Goal: Information Seeking & Learning: Learn about a topic

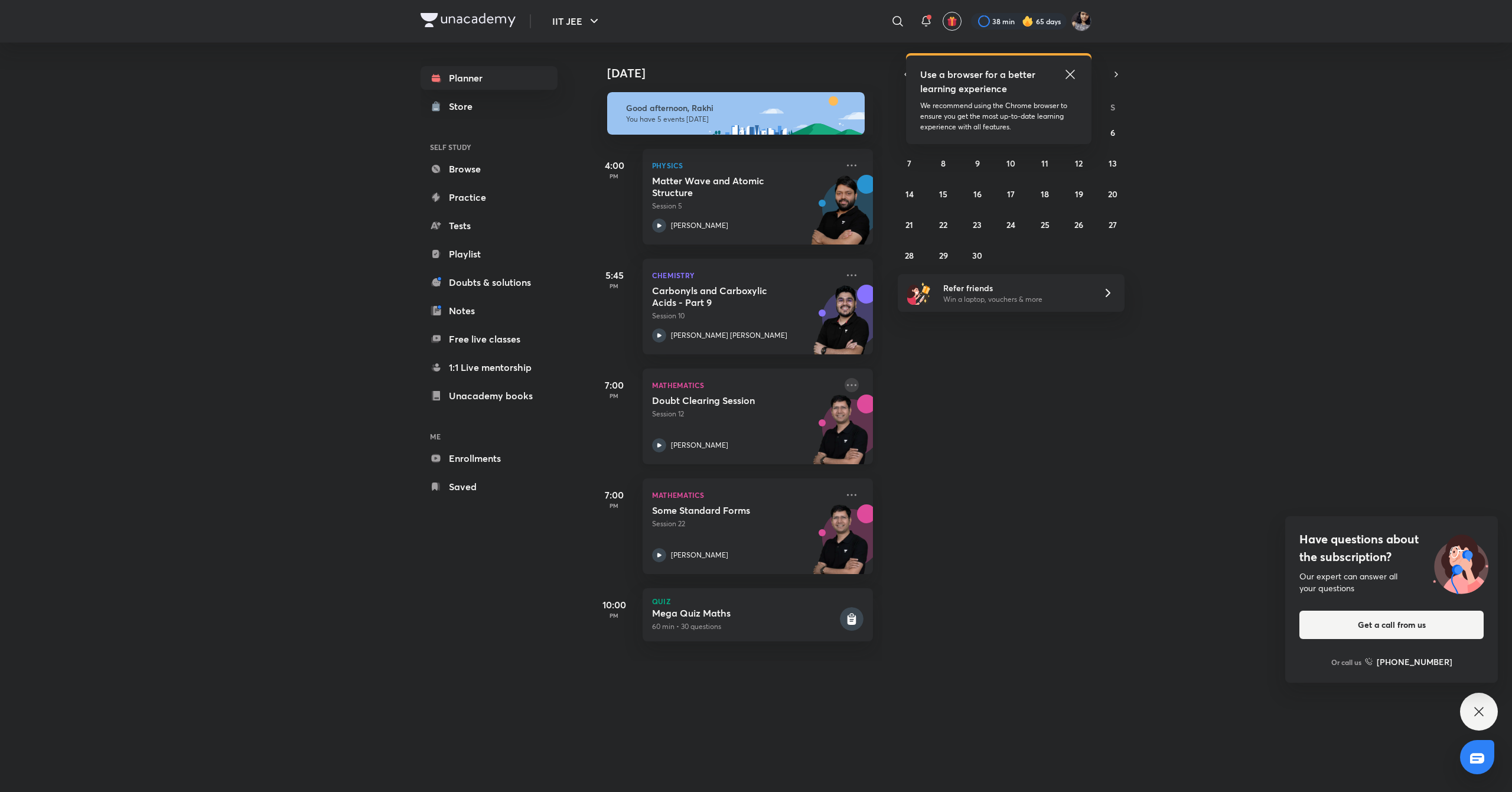
click at [845, 385] on icon at bounding box center [852, 385] width 14 height 14
click at [943, 650] on div "[DATE] Good afternoon, Rakhi You have 5 events [DATE] 4:00 PM Physics Matter Wa…" at bounding box center [1050, 352] width 919 height 619
click at [1068, 81] on icon at bounding box center [1070, 74] width 14 height 14
click at [905, 69] on icon "button" at bounding box center [906, 74] width 9 height 10
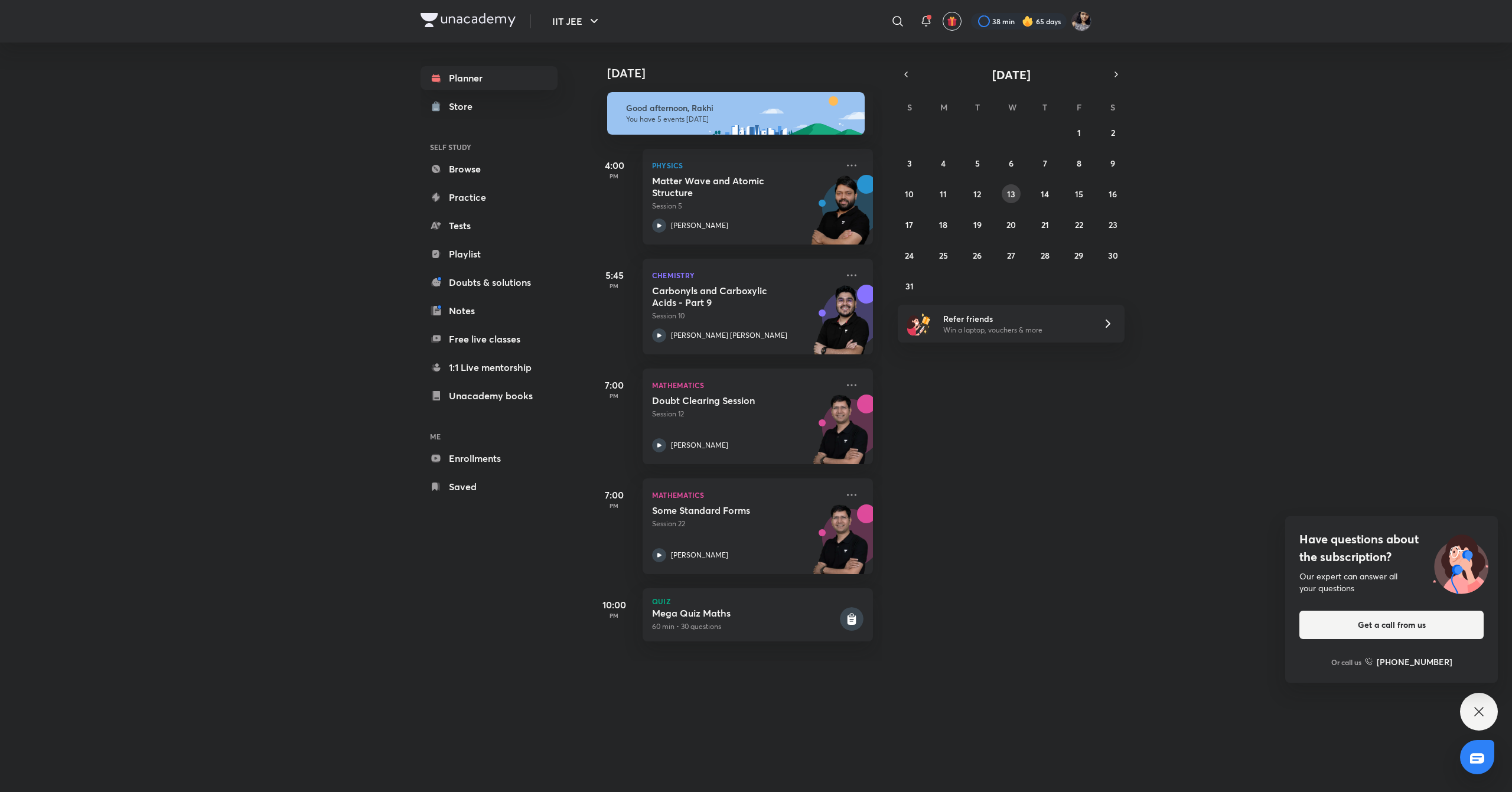
click at [1010, 189] on abbr "13" at bounding box center [1011, 194] width 8 height 11
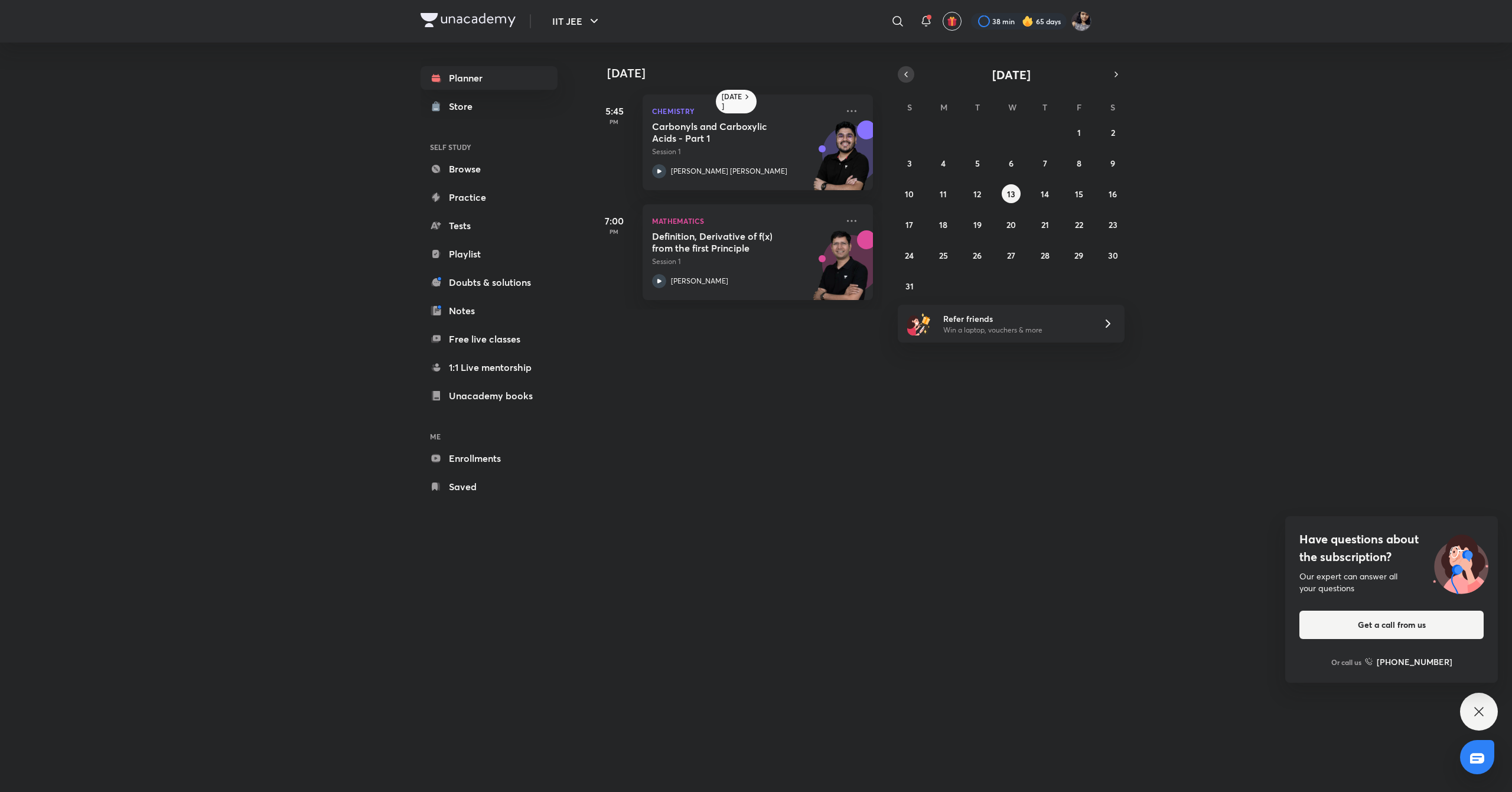
click at [904, 74] on icon "button" at bounding box center [906, 74] width 9 height 10
click at [1014, 190] on abbr "16" at bounding box center [1011, 194] width 8 height 11
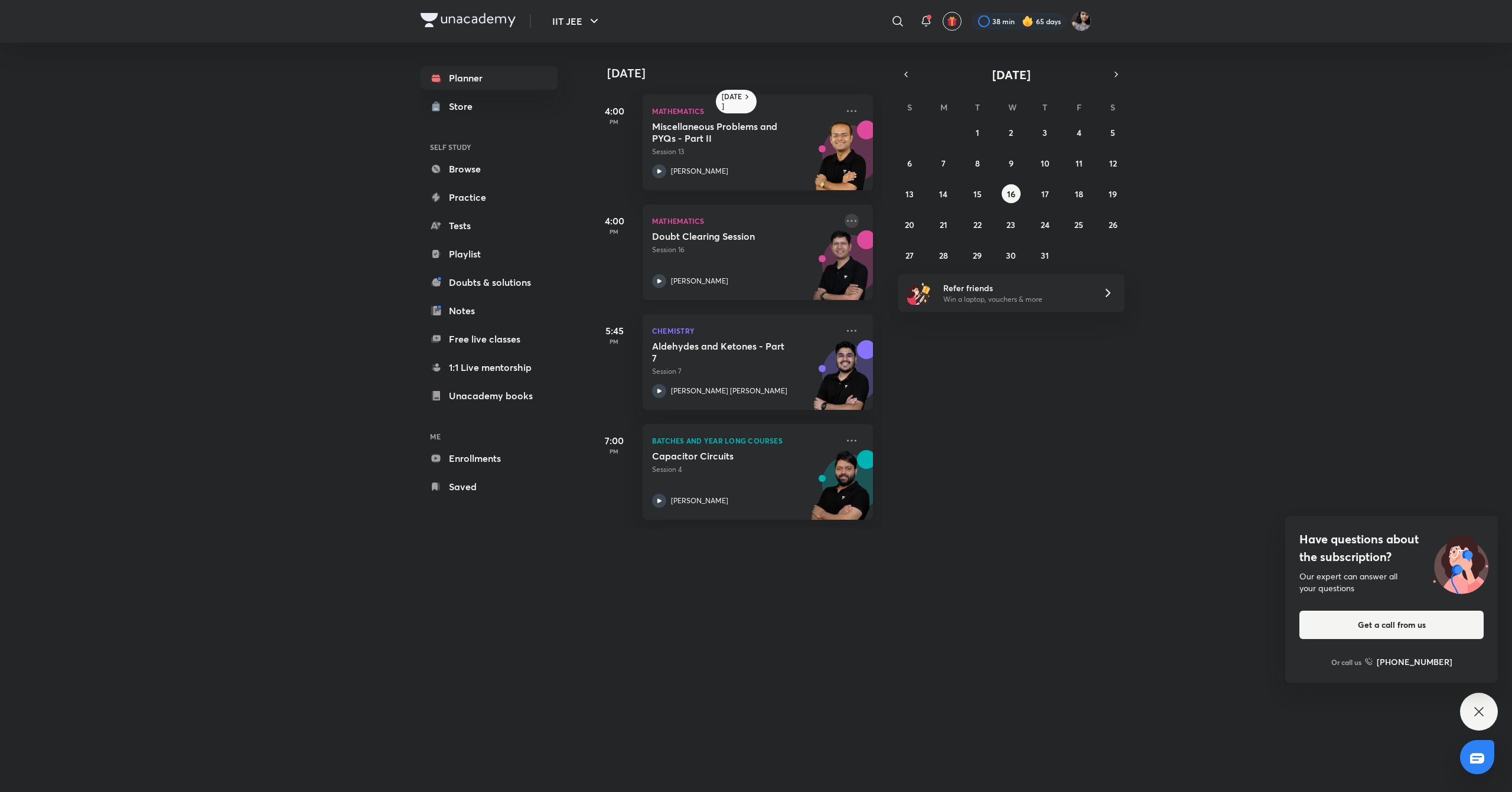
click at [845, 222] on icon at bounding box center [852, 221] width 14 height 14
click at [917, 330] on p "Go to course page" at bounding box center [930, 330] width 81 height 13
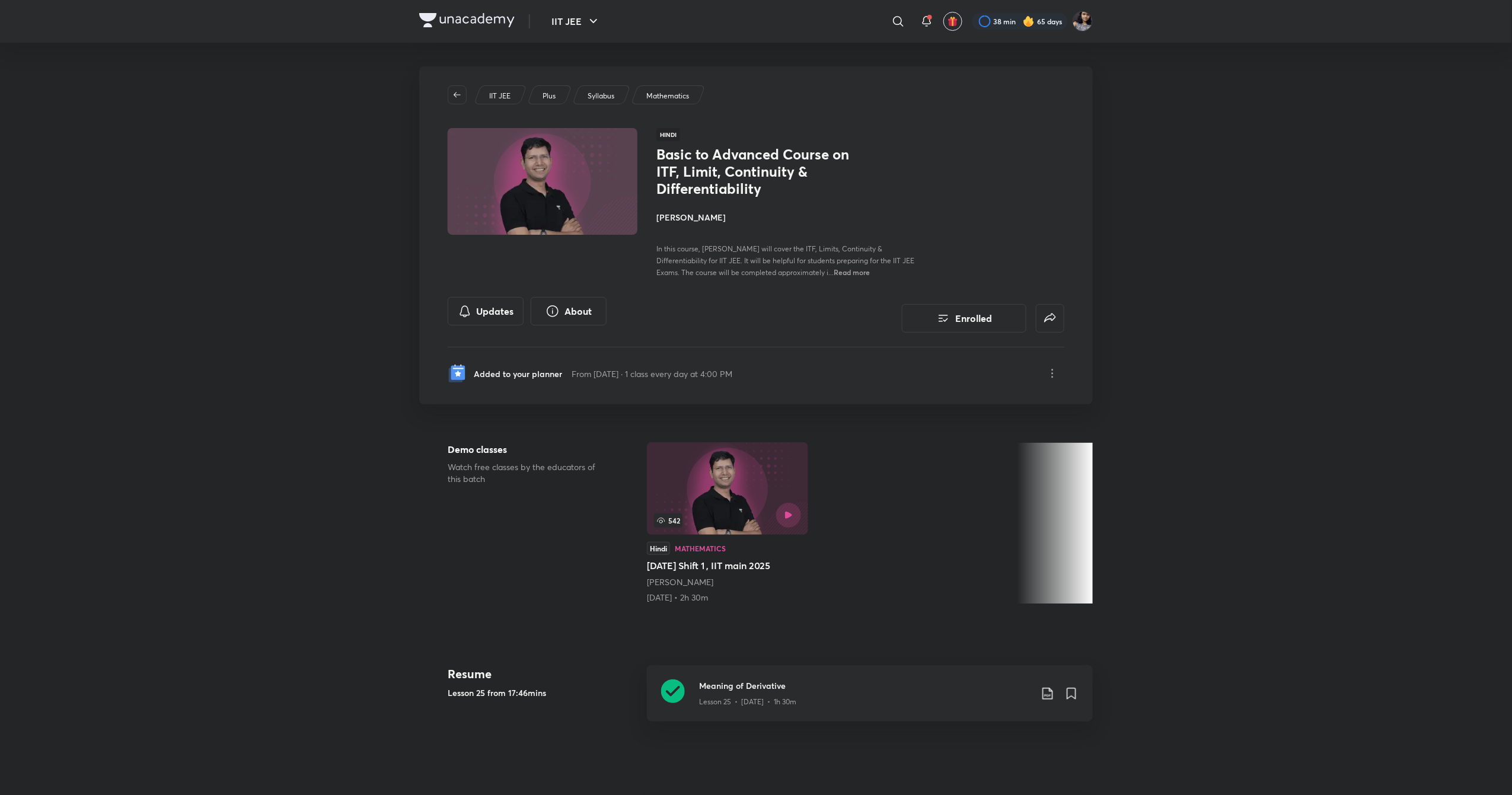
click at [512, 295] on div "IIT JEE Plus Syllabus Mathematics Hindi Basic to Advanced Course on ITF, Limit,…" at bounding box center [756, 235] width 674 height 338
click at [511, 303] on button "Updates" at bounding box center [486, 310] width 76 height 29
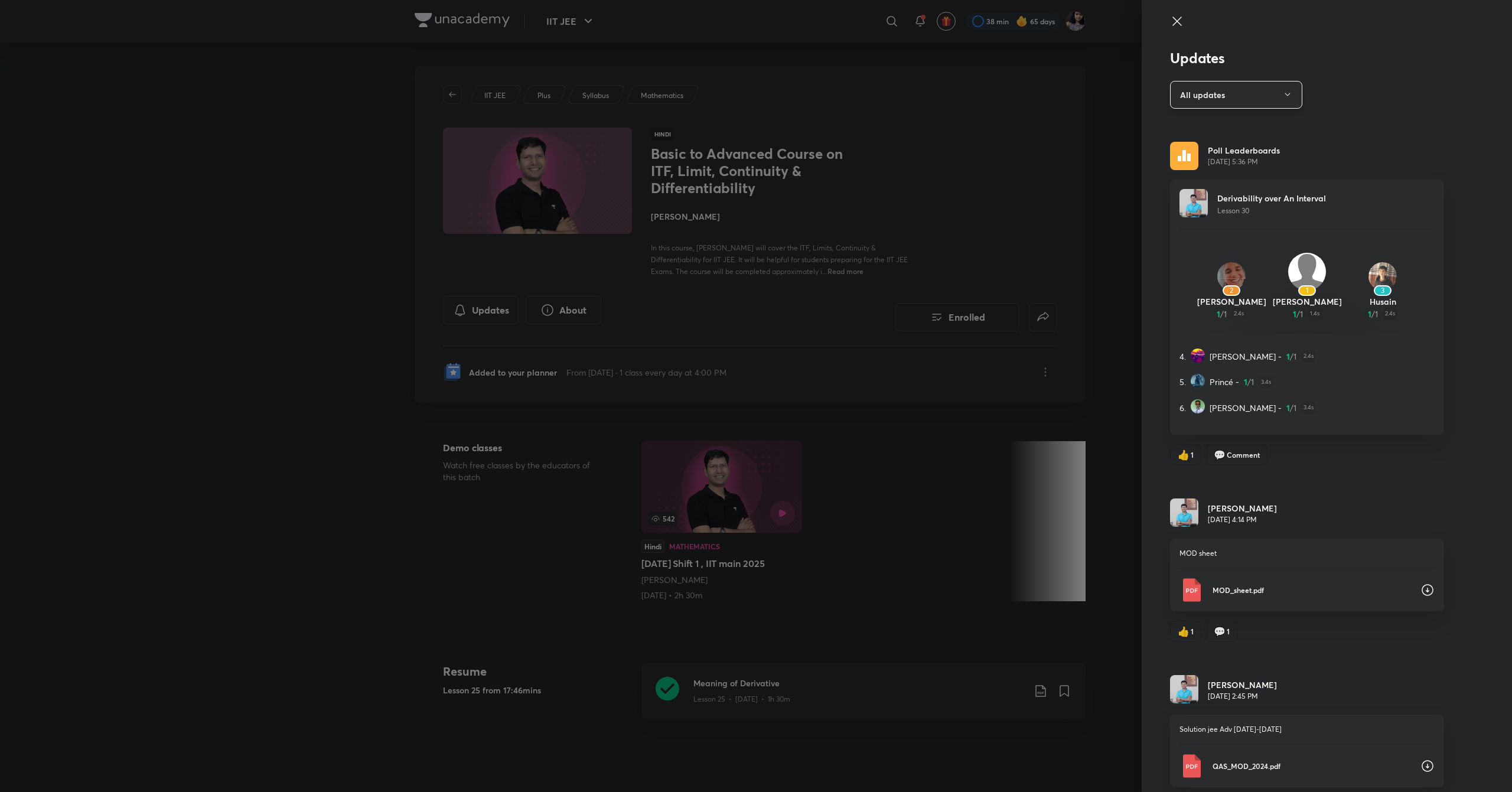
click at [1267, 91] on button "All updates" at bounding box center [1236, 95] width 133 height 28
click at [1268, 95] on div at bounding box center [756, 396] width 1512 height 792
click at [1282, 95] on icon "button" at bounding box center [1287, 95] width 9 height 9
click at [1239, 168] on span "Attachments" at bounding box center [1226, 174] width 122 height 13
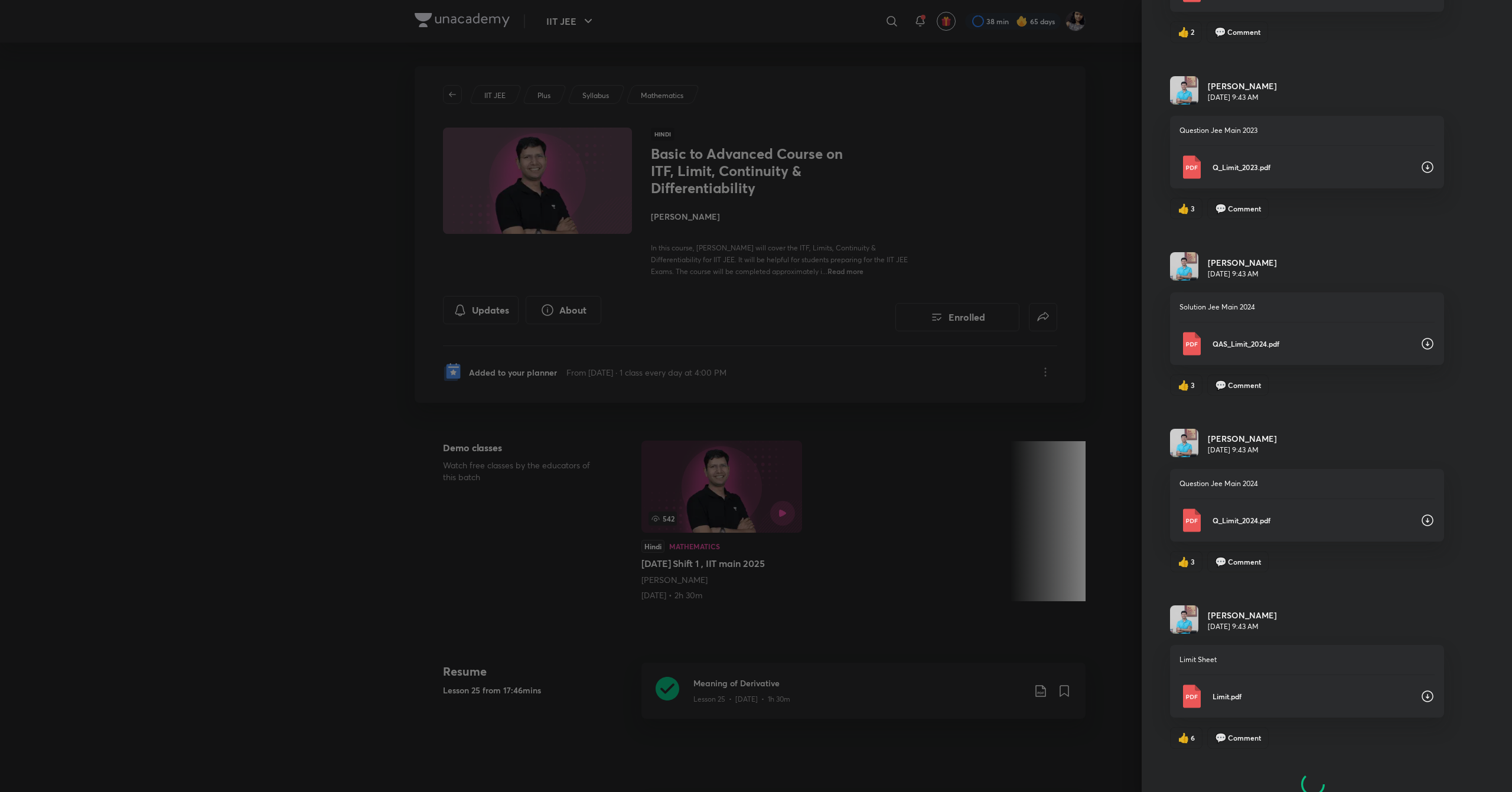
scroll to position [7952, 0]
